Goal: Information Seeking & Learning: Learn about a topic

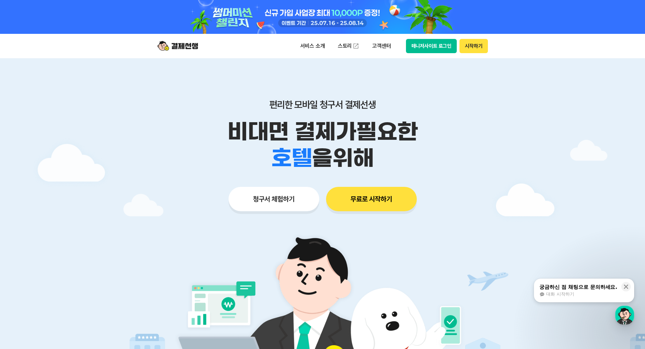
click at [519, 107] on div at bounding box center [322, 236] width 645 height 357
click at [311, 48] on p "서비스 소개" at bounding box center [313, 46] width 34 height 12
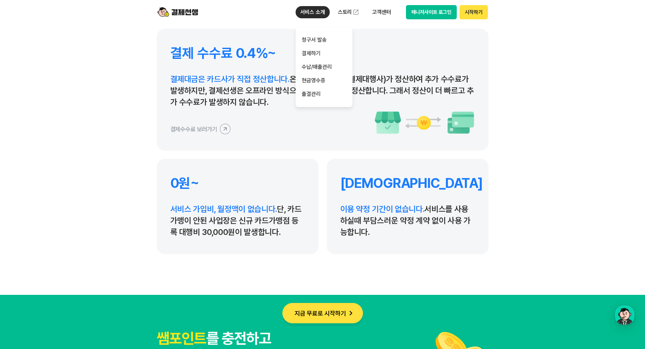
scroll to position [3149, 0]
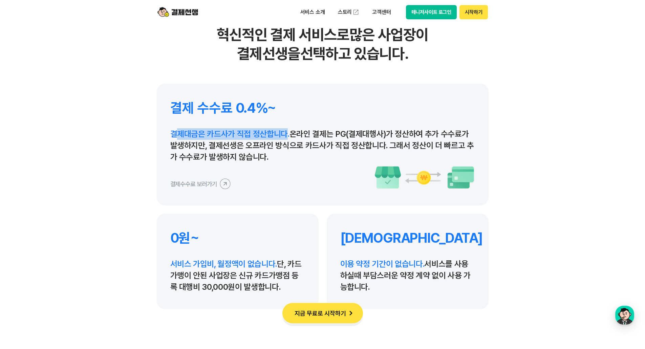
drag, startPoint x: 175, startPoint y: 135, endPoint x: 284, endPoint y: 134, distance: 109.0
click at [284, 134] on span "결제대금은 카드사가 직접 정산합니다." at bounding box center [229, 134] width 119 height 10
click at [231, 156] on p "결제대금은 카드사가 직접 정산합니다. 온라인 결제는 PG(결제대행사)가 정산하여 추가 수수료가 발생하지만, 결제선생은 오프라인 방식으로 카드사…" at bounding box center [322, 145] width 305 height 35
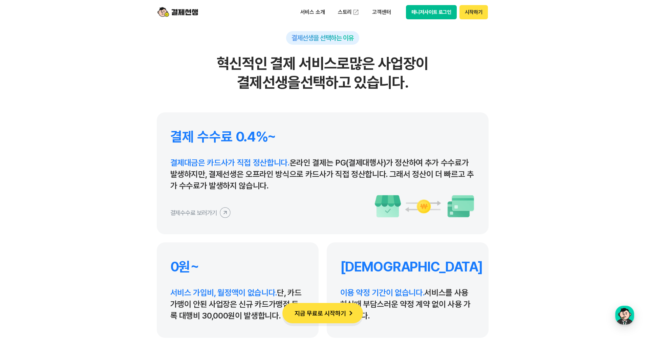
scroll to position [3081, 0]
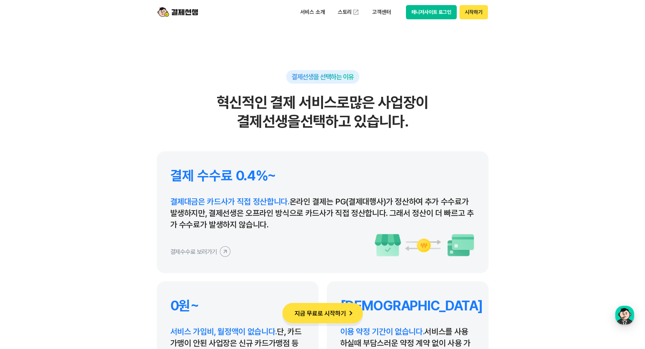
drag, startPoint x: 410, startPoint y: 213, endPoint x: 470, endPoint y: 224, distance: 61.7
click at [470, 224] on p "결제대금은 카드사가 직접 정산합니다. 온라인 결제는 PG(결제대행사)가 정산하여 추가 수수료가 발생하지만, 결제선생은 오프라인 방식으로 카드사…" at bounding box center [322, 213] width 305 height 35
click at [207, 201] on span "결제대금은 카드사가 직접 정산합니다." at bounding box center [229, 202] width 119 height 10
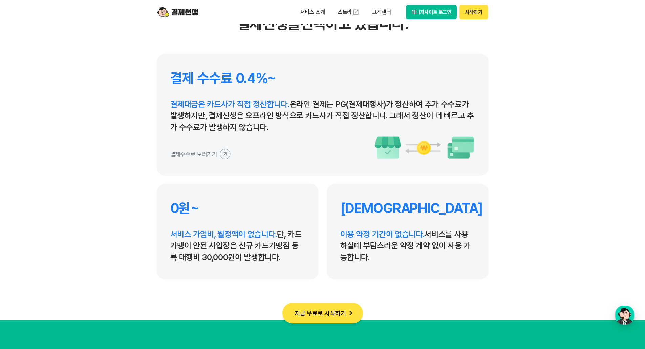
scroll to position [3216, 0]
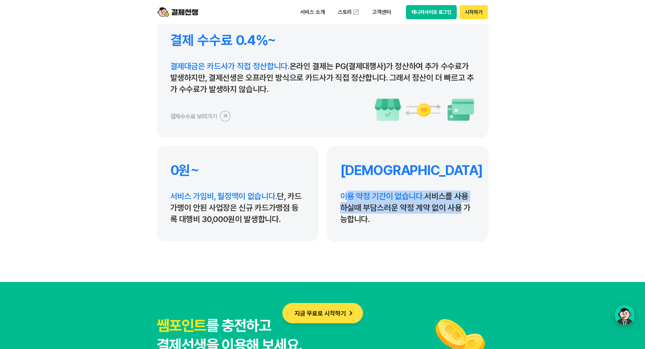
drag, startPoint x: 344, startPoint y: 198, endPoint x: 454, endPoint y: 203, distance: 109.8
click at [454, 203] on p "이용 약정 기간이 없습니다. 서비스를 사용하실때 부담스러운 약정 계약 없이 사용 가능합니다." at bounding box center [407, 208] width 135 height 35
click at [407, 217] on p "이용 약정 기간이 없습니다. 서비스를 사용하실때 부담스러운 약정 계약 없이 사용 가능합니다." at bounding box center [407, 208] width 135 height 35
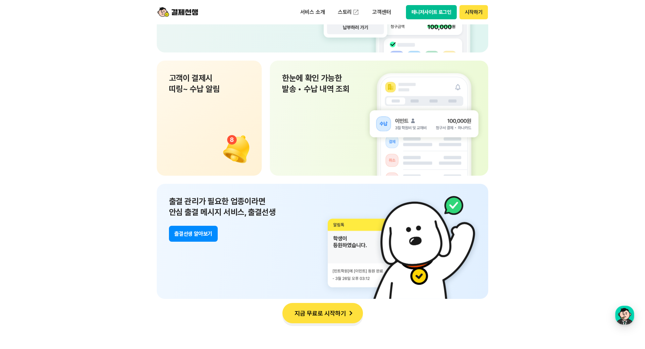
scroll to position [4909, 0]
